Goal: Task Accomplishment & Management: Complete application form

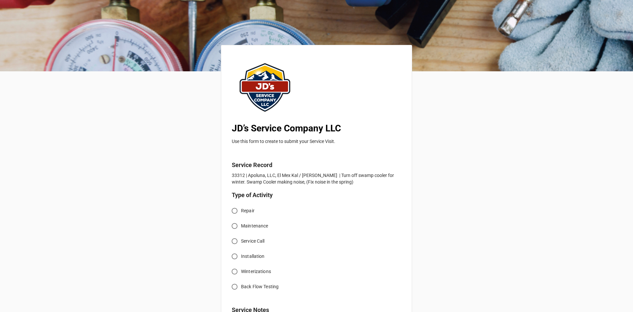
click at [237, 242] on input "Service Call" at bounding box center [234, 240] width 13 height 13
radio input "true"
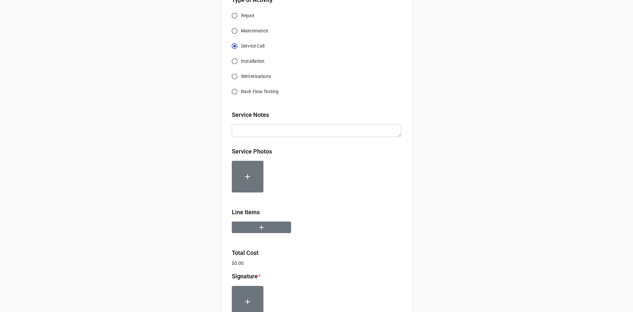
scroll to position [198, 0]
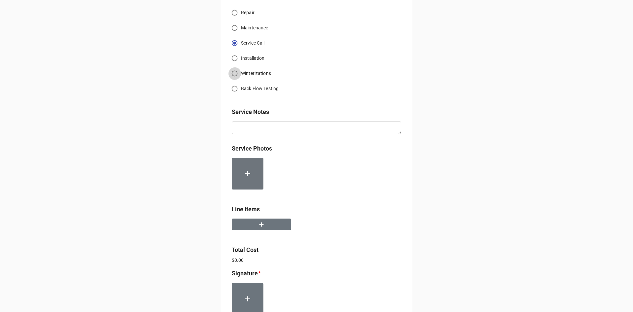
click at [235, 73] on input "Winterizations" at bounding box center [234, 73] width 13 height 13
radio input "true"
click at [260, 228] on button "button" at bounding box center [261, 224] width 59 height 12
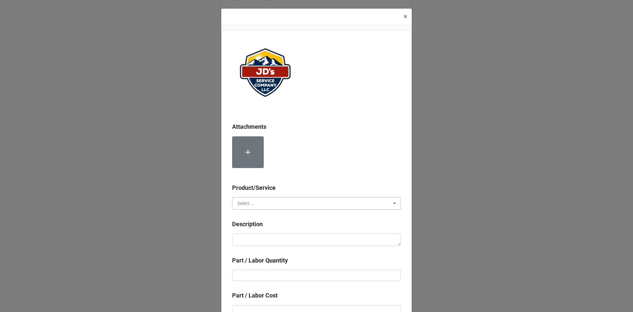
click at [272, 202] on input "text" at bounding box center [317, 203] width 168 height 12
click at [272, 216] on div "Services" at bounding box center [316, 215] width 168 height 12
click at [279, 238] on textarea at bounding box center [316, 239] width 169 height 13
paste textarea "11:00am-12:00pm; Shut off water to swamp cooler, drained lines, drained pan, di…"
type textarea "x"
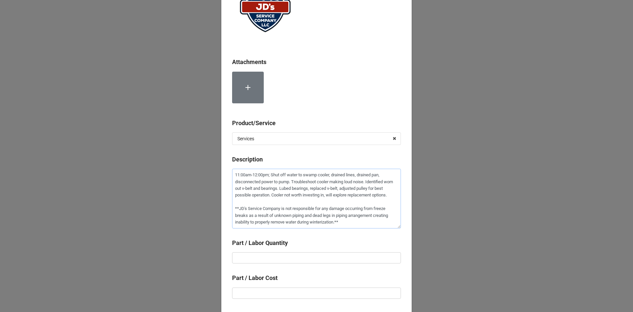
scroll to position [99, 0]
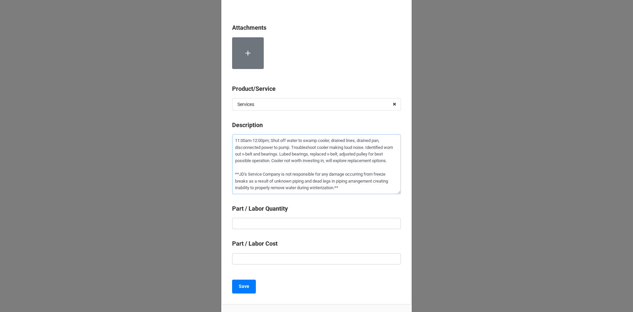
type textarea "11:00am-12:00pm; Shut off water to swamp cooler, drained lines, drained pan, di…"
click at [321, 222] on input "text" at bounding box center [316, 223] width 169 height 11
type textarea "x"
type input "1"
type textarea "x"
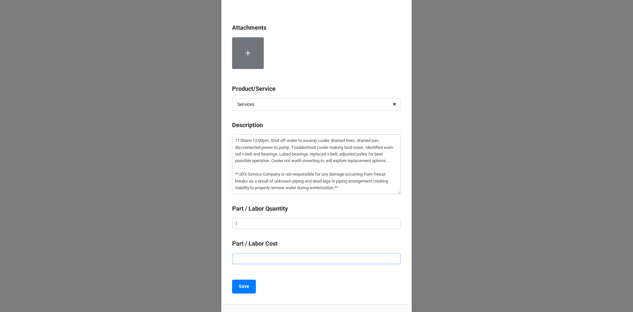
type input "$2.00"
type textarea "x"
type input "$22.00"
type textarea "x"
type input "$225.00"
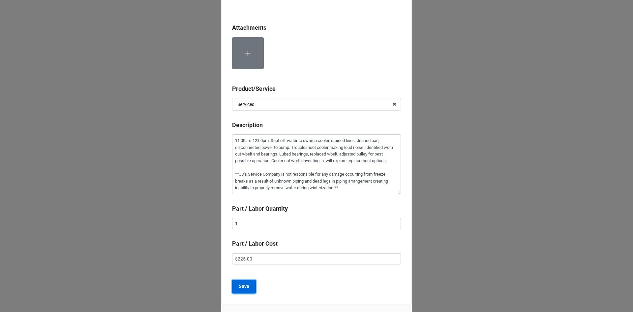
click at [240, 286] on b "Save" at bounding box center [244, 286] width 11 height 7
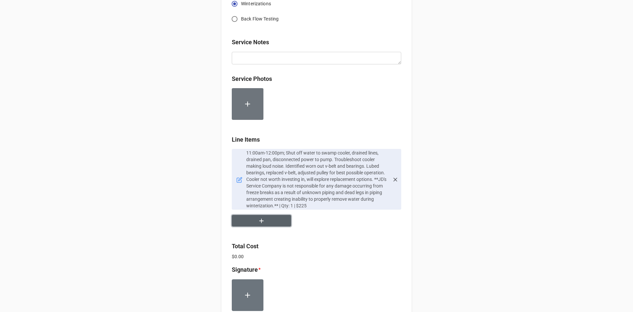
scroll to position [297, 0]
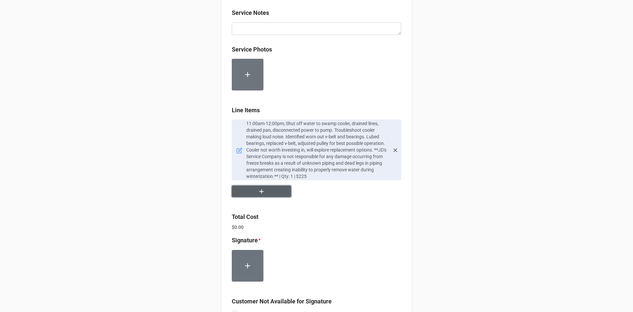
click at [245, 193] on button "button" at bounding box center [261, 191] width 59 height 12
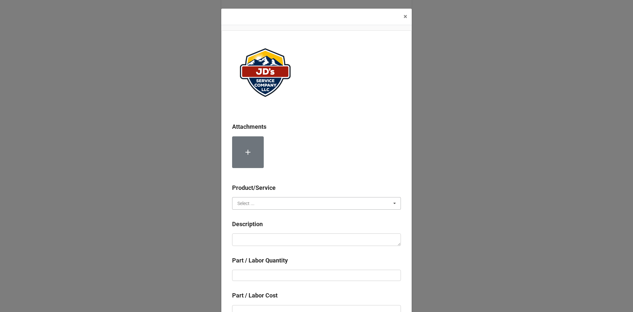
click at [257, 204] on input "text" at bounding box center [317, 203] width 168 height 12
click at [256, 226] on span "Material Cost" at bounding box center [251, 227] width 27 height 5
click at [259, 238] on textarea at bounding box center [316, 239] width 169 height 13
type textarea "x"
type textarea "V"
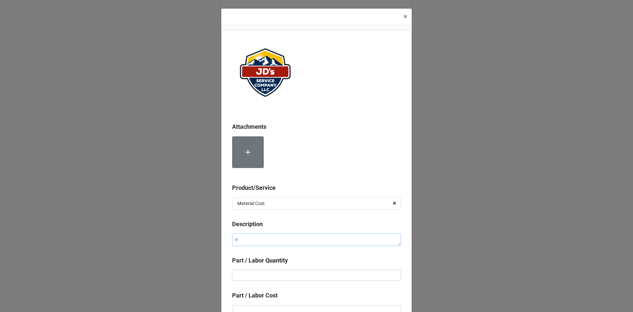
type textarea "x"
type textarea "V-"
type textarea "x"
type textarea "V-B"
type textarea "x"
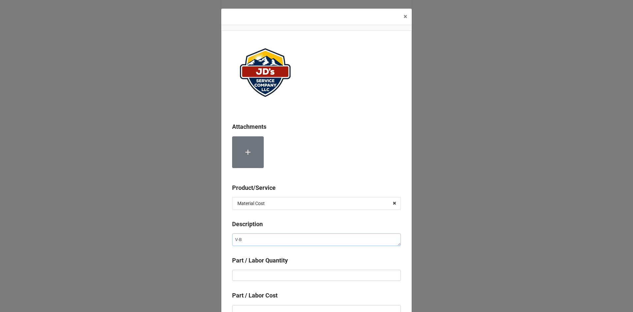
type textarea "V-Be"
type textarea "x"
type textarea "V-Bel"
type textarea "x"
type textarea "V-Belt"
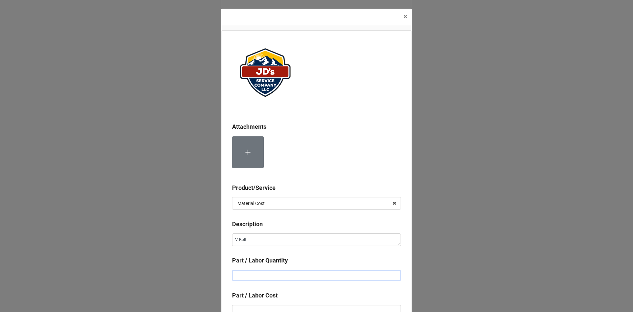
click at [262, 271] on input "text" at bounding box center [316, 274] width 169 height 11
type textarea "x"
type input "1"
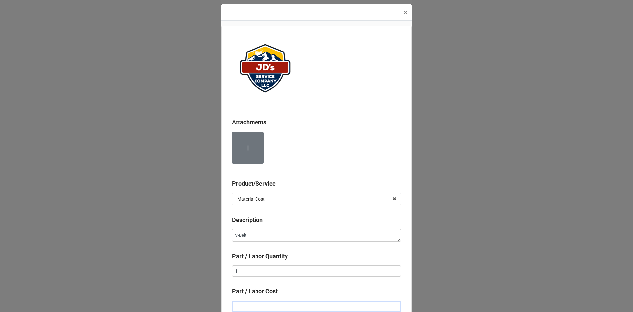
type textarea "x"
type input "$2.00"
type textarea "x"
type input "$22.00"
type textarea "x"
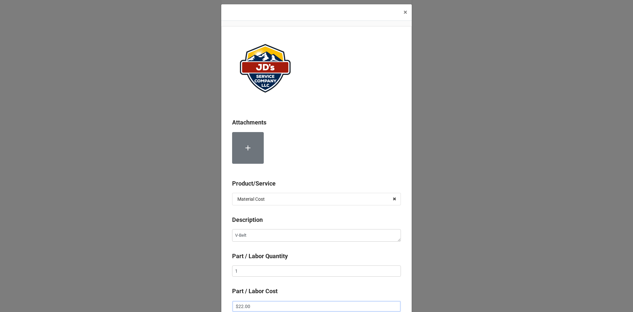
type input "$2.00"
click at [275, 306] on input "text" at bounding box center [316, 305] width 169 height 11
type textarea "x"
type input "$3.00"
type textarea "x"
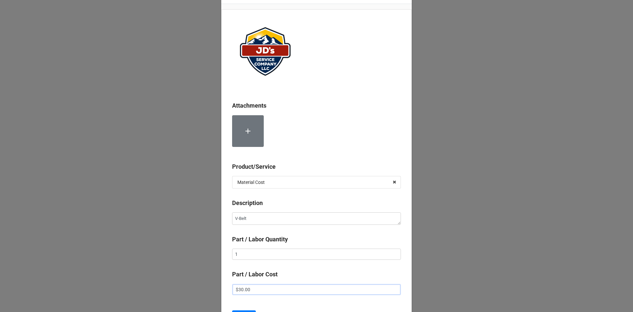
scroll to position [37, 0]
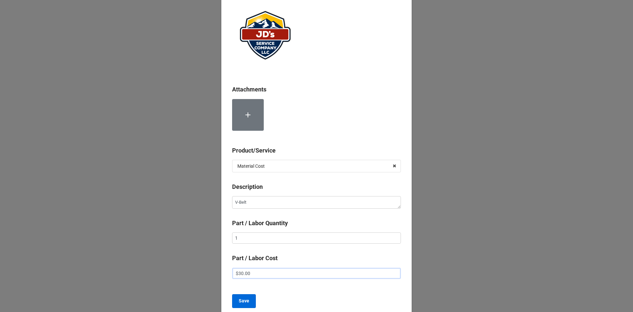
type input "$30.00"
click at [241, 303] on b "Save" at bounding box center [244, 300] width 11 height 7
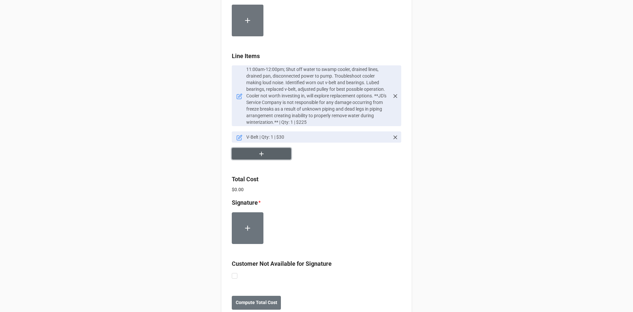
scroll to position [370, 0]
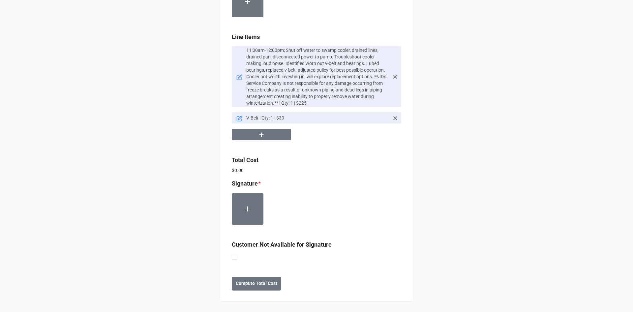
click at [234, 254] on label at bounding box center [235, 254] width 6 height 0
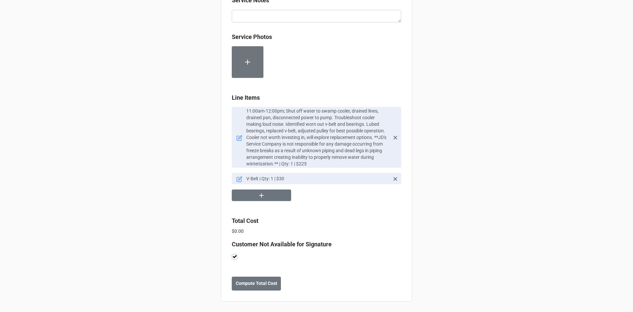
checkbox input "true"
click at [258, 285] on b "Compute Total Cost" at bounding box center [257, 283] width 42 height 7
click at [242, 283] on b "Save" at bounding box center [243, 283] width 11 height 7
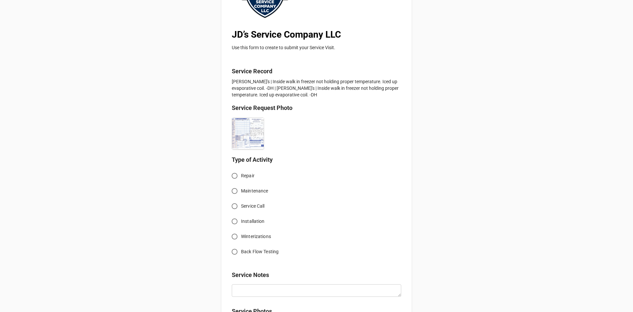
scroll to position [99, 0]
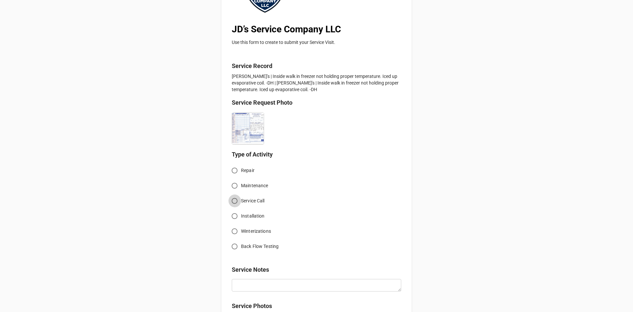
click at [231, 200] on input "Service Call" at bounding box center [234, 200] width 13 height 13
radio input "true"
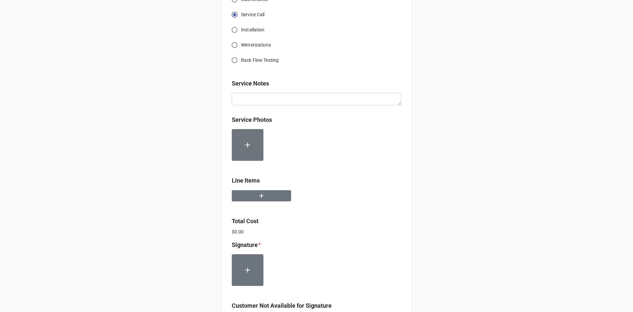
scroll to position [297, 0]
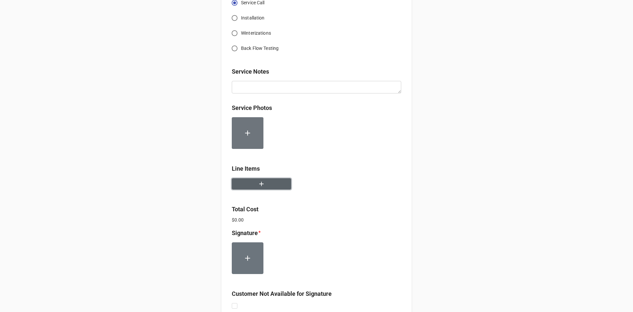
click at [274, 188] on button "button" at bounding box center [261, 184] width 59 height 12
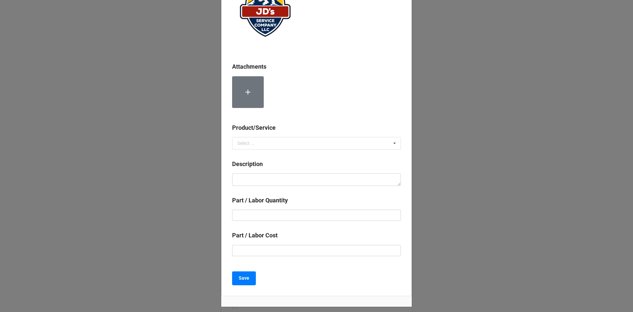
scroll to position [66, 0]
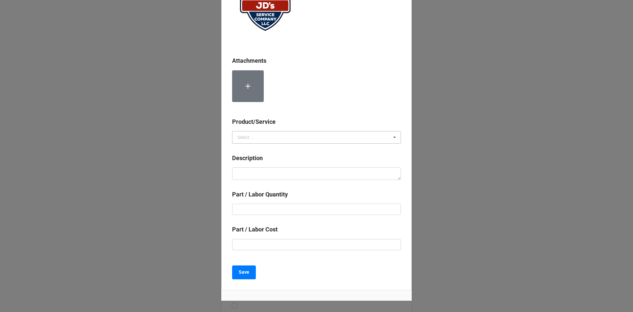
click at [252, 135] on div "Select ..." at bounding box center [245, 137] width 17 height 5
drag, startPoint x: 255, startPoint y: 146, endPoint x: 265, endPoint y: 173, distance: 28.9
click at [255, 147] on div "Services" at bounding box center [316, 149] width 168 height 12
click at [265, 175] on textarea at bounding box center [316, 173] width 169 height 13
paste textarea "10:00am-11:00am; Service Address: 102 W Elkhorn Ave Estes Park, CO 80517 Cleane…"
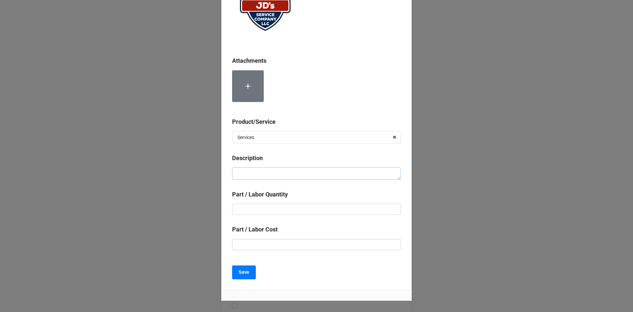
type textarea "x"
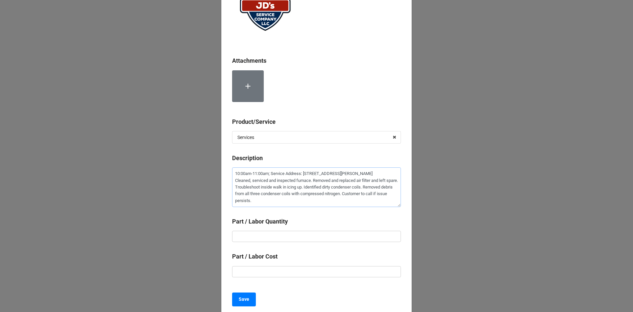
type textarea "10:00am-11:00am; Service Address: 102 W Elkhorn Ave Estes Park, CO 80517 Cleane…"
click at [285, 231] on input "text" at bounding box center [316, 235] width 169 height 11
type textarea "x"
type input "1"
type textarea "x"
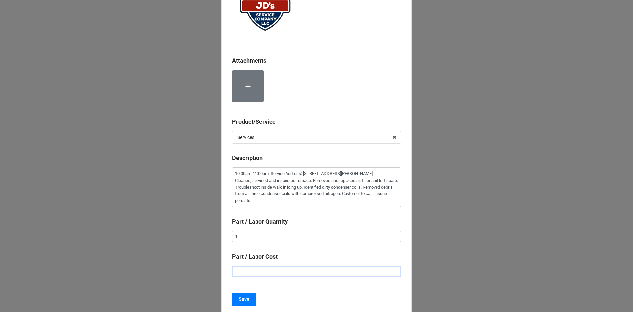
type input "$2.00"
type textarea "x"
type input "$22.00"
type textarea "x"
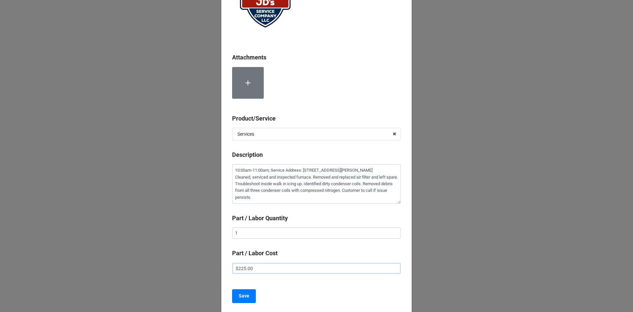
scroll to position [99, 0]
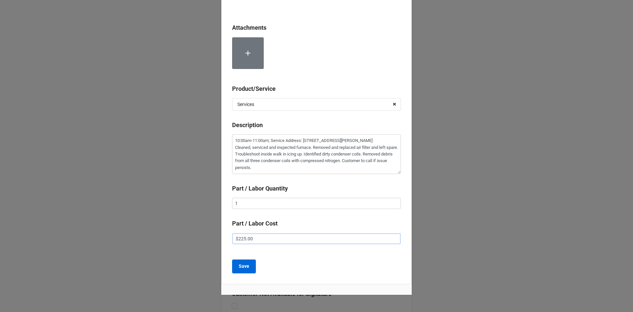
type input "$225.00"
click at [249, 269] on button "Save" at bounding box center [244, 266] width 24 height 14
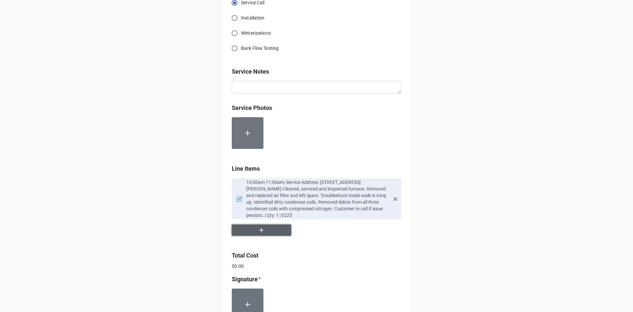
click at [271, 231] on button "button" at bounding box center [261, 230] width 59 height 12
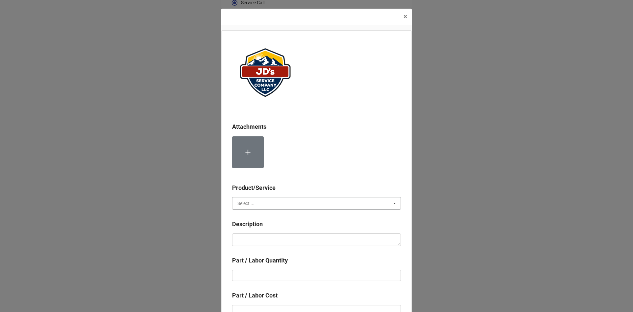
click at [259, 207] on input "text" at bounding box center [317, 203] width 168 height 12
click at [254, 225] on span "Material Cost" at bounding box center [251, 227] width 27 height 5
click at [258, 241] on textarea at bounding box center [316, 239] width 169 height 13
type textarea "x"
type textarea "C"
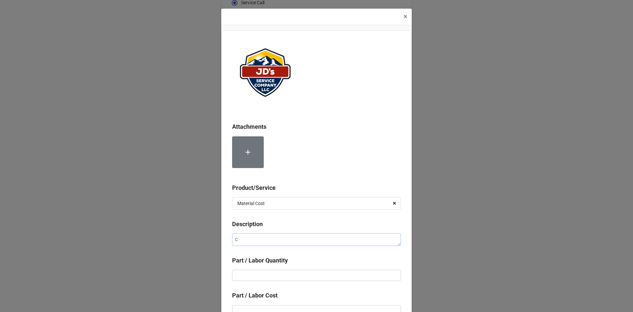
type textarea "x"
type textarea "Co"
type textarea "x"
type textarea "Com"
type textarea "x"
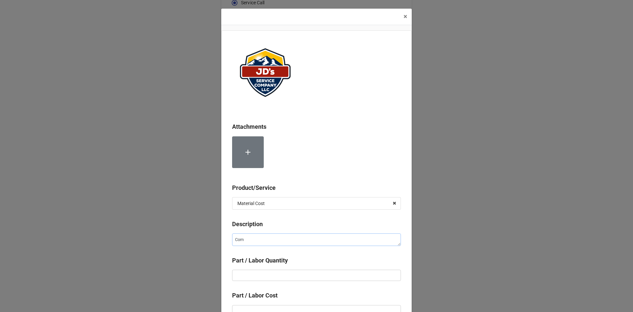
type textarea "Comp"
type textarea "x"
type textarea "Compr"
type textarea "x"
type textarea "Compre"
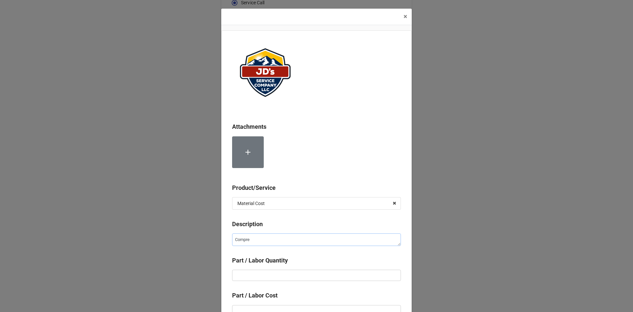
type textarea "x"
type textarea "Compres"
type textarea "x"
type textarea "Compress"
type textarea "x"
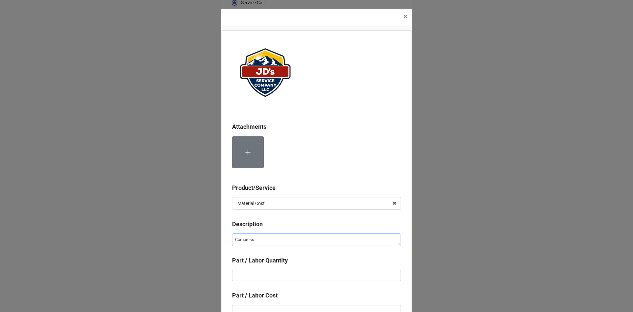
type textarea "Compresse"
type textarea "x"
type textarea "Compressed"
type textarea "x"
type textarea "Compressed"
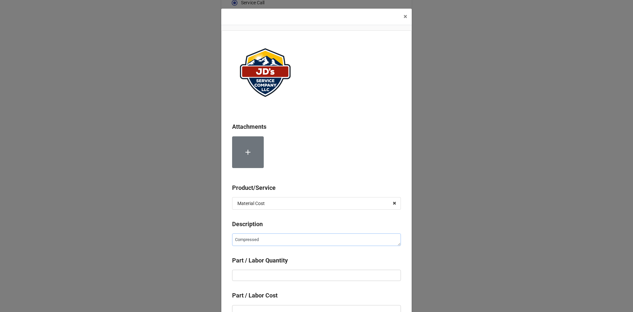
type textarea "x"
type textarea "Compressed N"
type textarea "x"
type textarea "Compressed Ni"
type textarea "x"
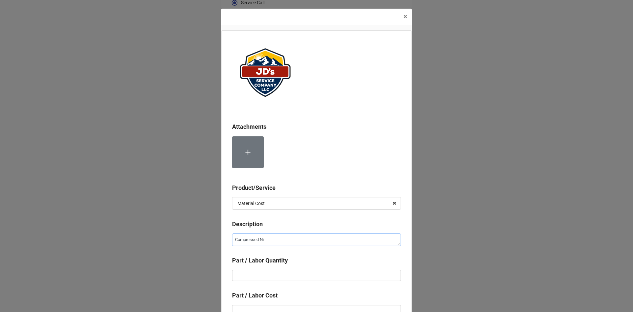
type textarea "Compressed Nit"
type textarea "x"
type textarea "Compressed Nitr"
type textarea "x"
type textarea "Compressed Nitro"
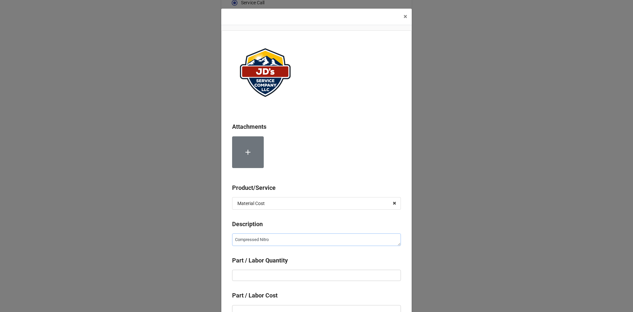
type textarea "x"
type textarea "Compressed Nitrog"
type textarea "x"
type textarea "Compressed Nitroge"
type textarea "x"
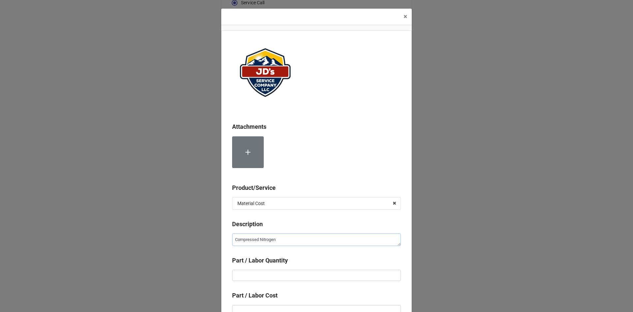
type textarea "Compressed Nitrogen"
click at [264, 276] on input "text" at bounding box center [316, 274] width 169 height 11
type textarea "x"
type input "4"
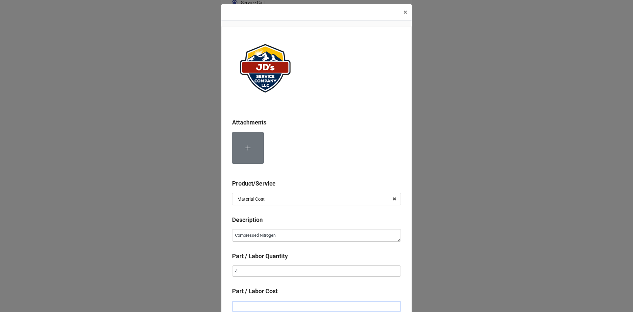
type textarea "x"
type input "$2.00"
type textarea "x"
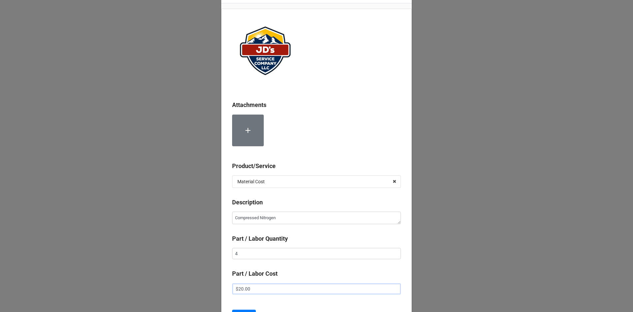
scroll to position [37, 0]
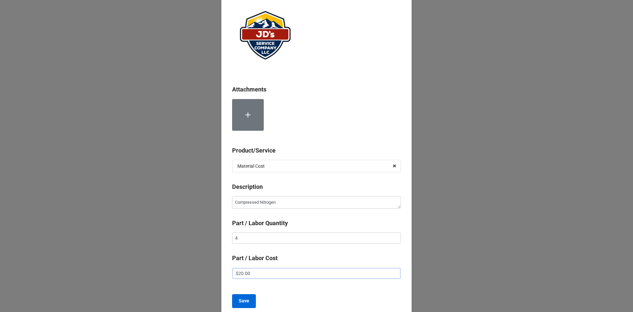
type input "$20.00"
click at [241, 300] on b "Save" at bounding box center [244, 300] width 11 height 7
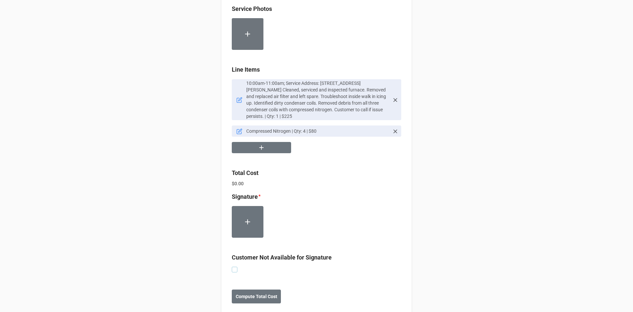
click at [233, 266] on label at bounding box center [235, 266] width 6 height 0
checkbox input "true"
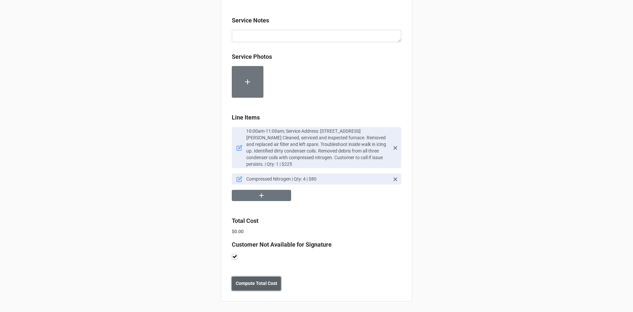
click at [259, 284] on b "Compute Total Cost" at bounding box center [257, 283] width 42 height 7
click at [246, 284] on b "Save" at bounding box center [243, 283] width 11 height 7
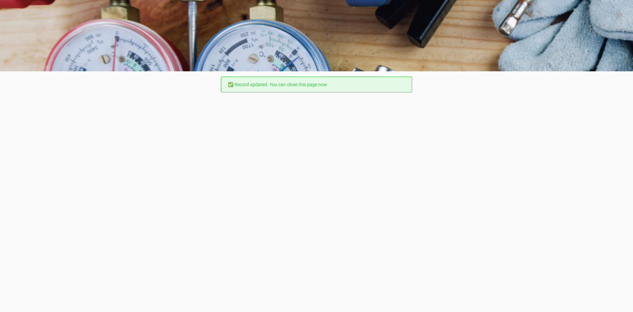
scroll to position [0, 0]
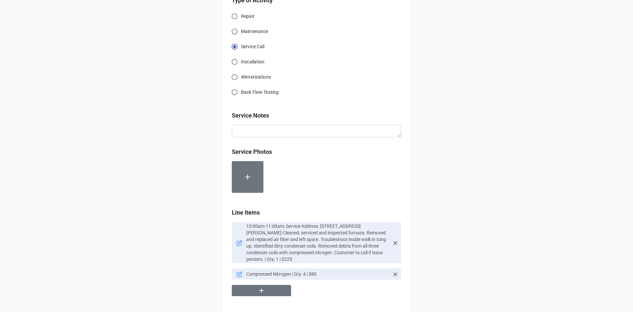
scroll to position [231, 0]
